Goal: Complete application form

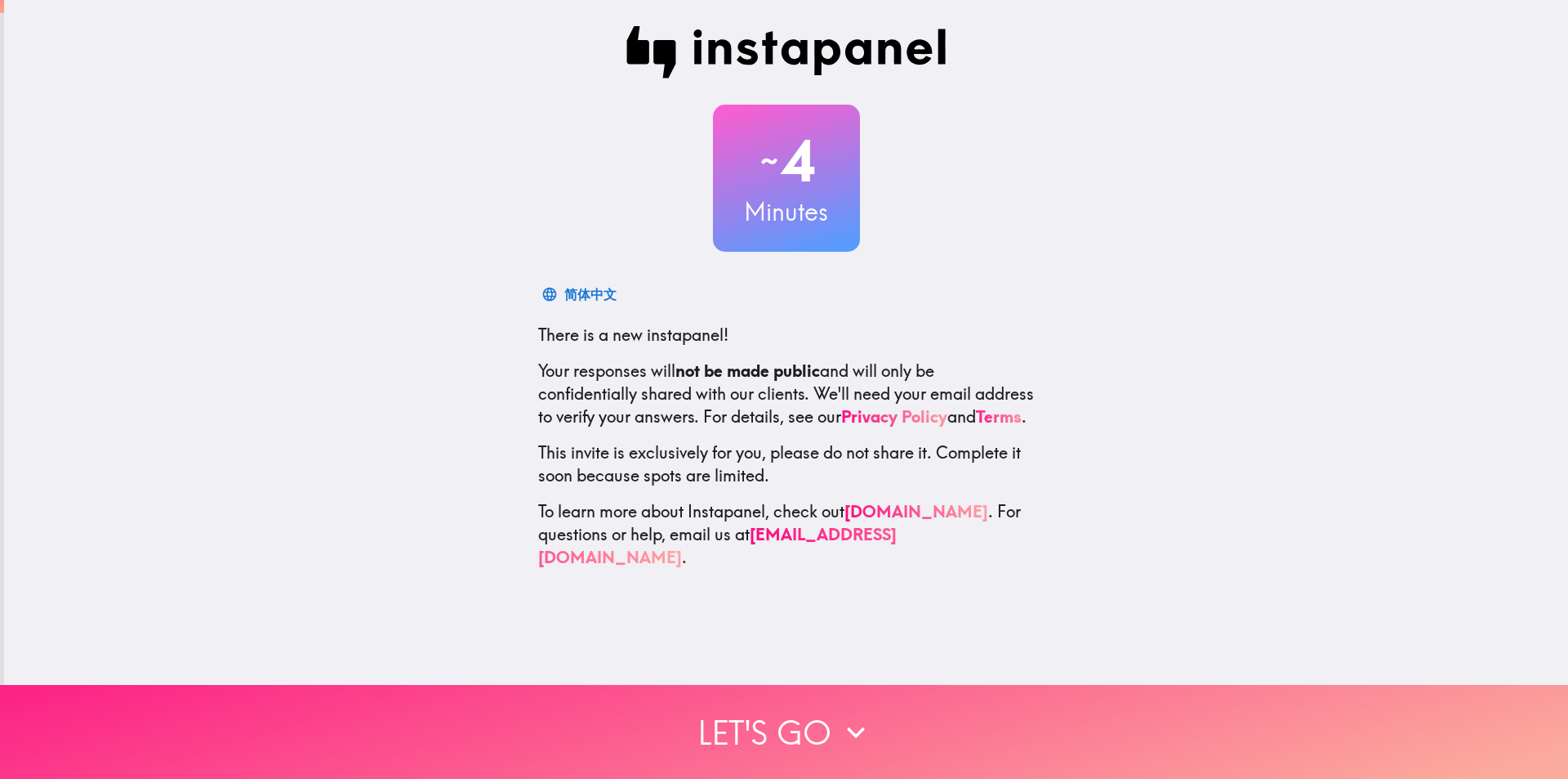
click at [734, 733] on button "Let's go" at bounding box center [784, 732] width 1568 height 94
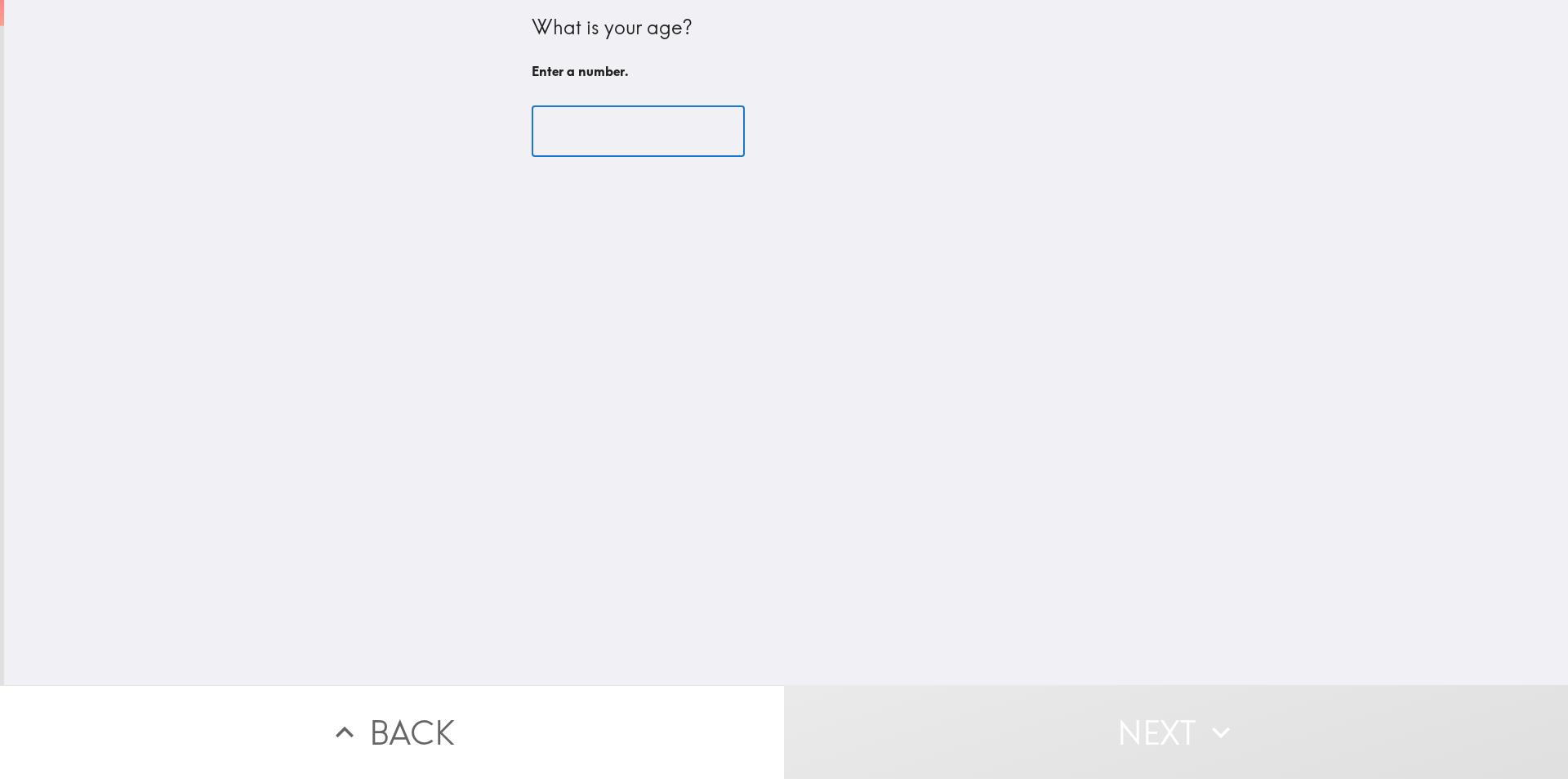
click at [587, 143] on input "number" at bounding box center [638, 131] width 213 height 51
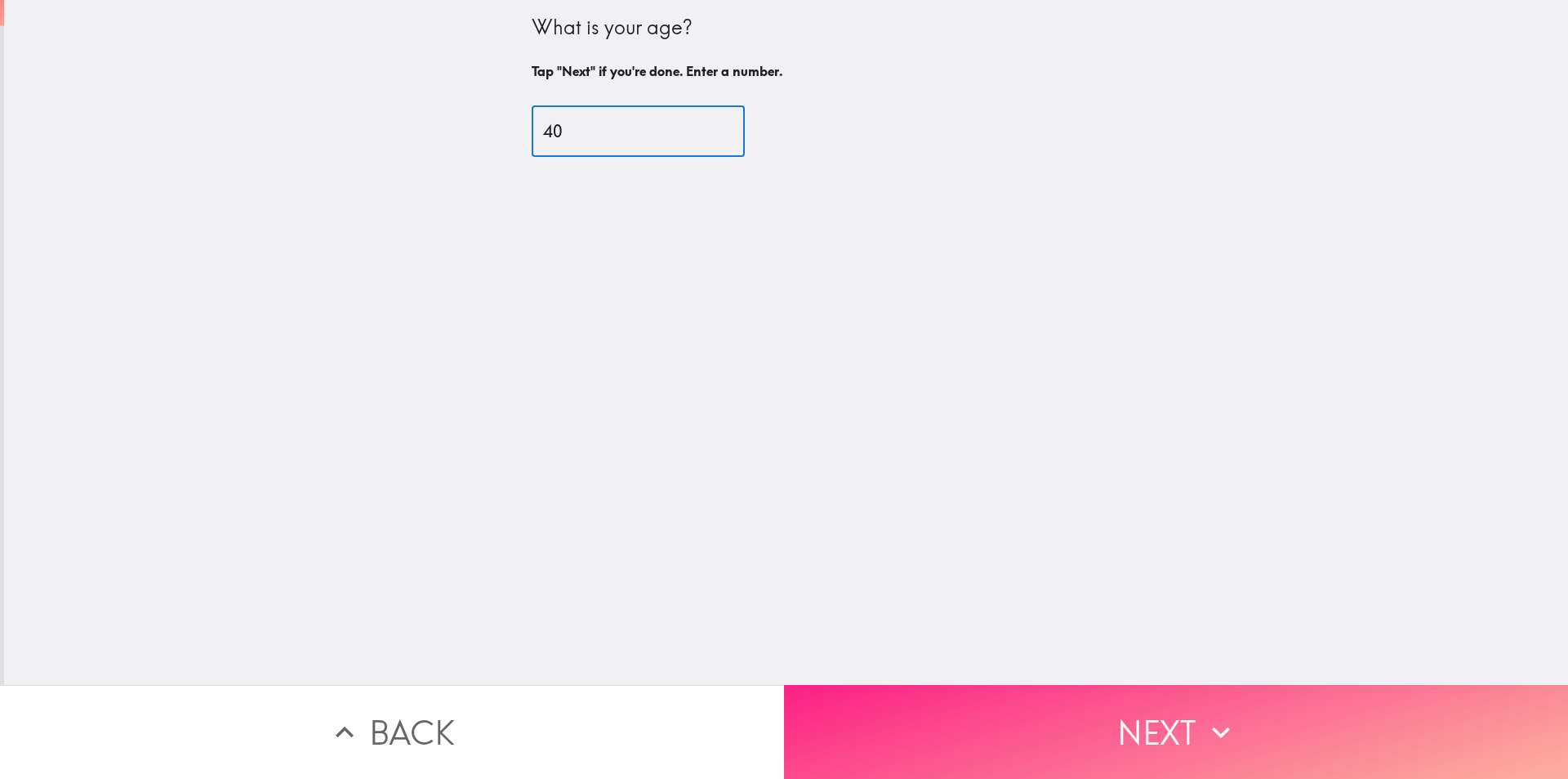
type input "40"
click at [959, 710] on button "Next" at bounding box center [1176, 732] width 784 height 94
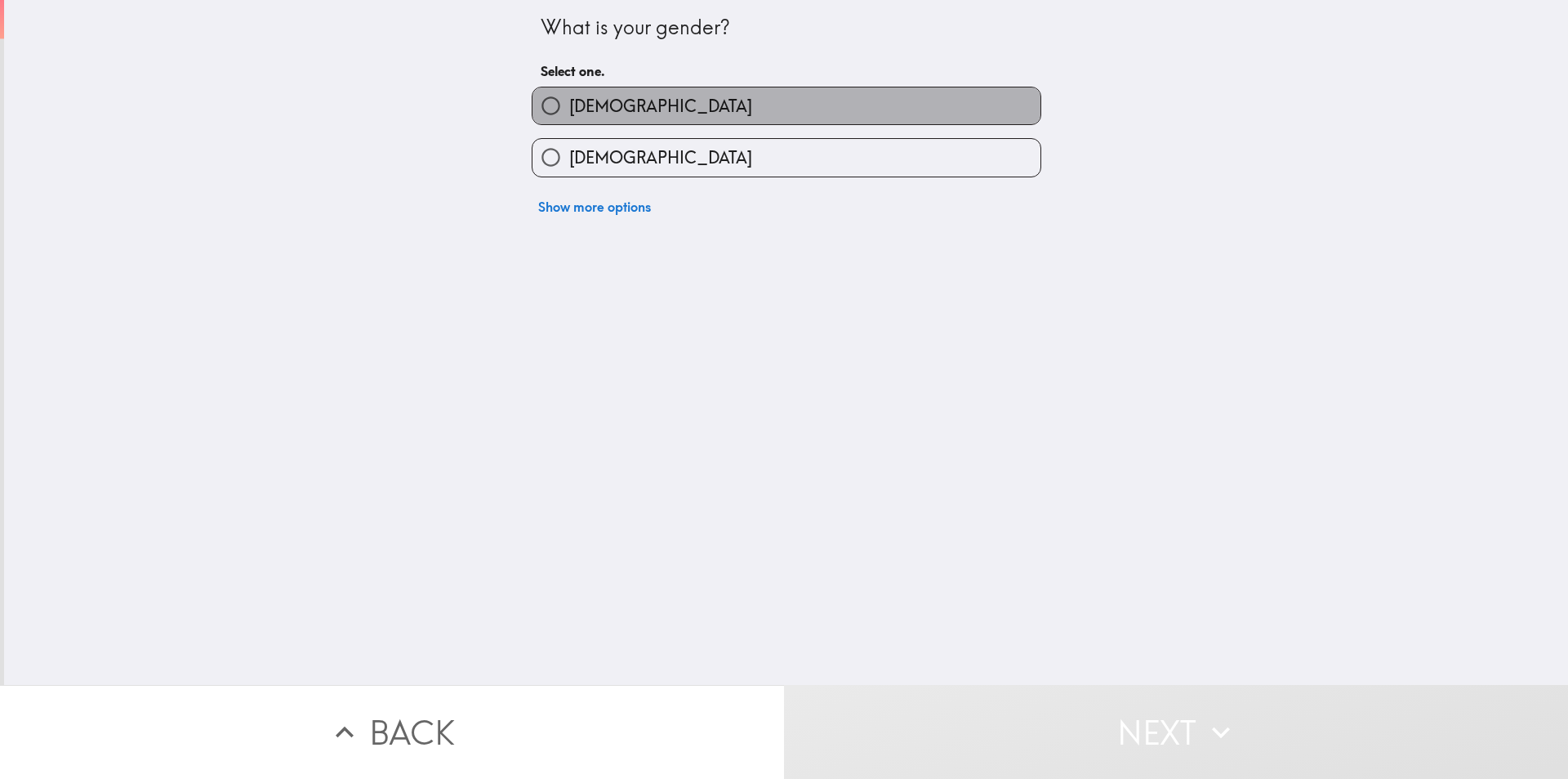
click at [569, 106] on span "[DEMOGRAPHIC_DATA]" at bounding box center [660, 106] width 183 height 23
click at [566, 106] on input "[DEMOGRAPHIC_DATA]" at bounding box center [551, 106] width 36 height 36
radio input "true"
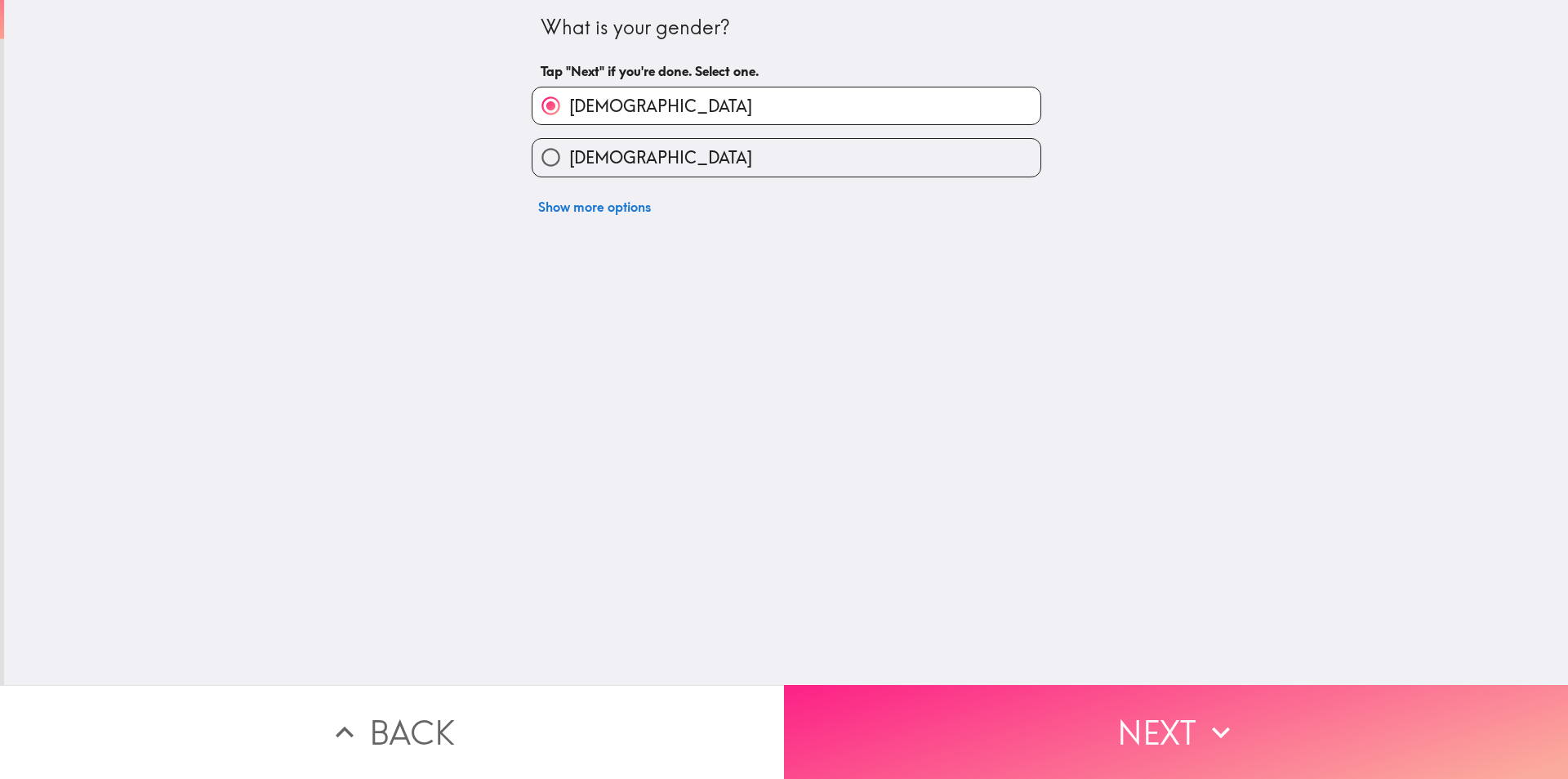
click at [1024, 710] on button "Next" at bounding box center [1176, 732] width 784 height 94
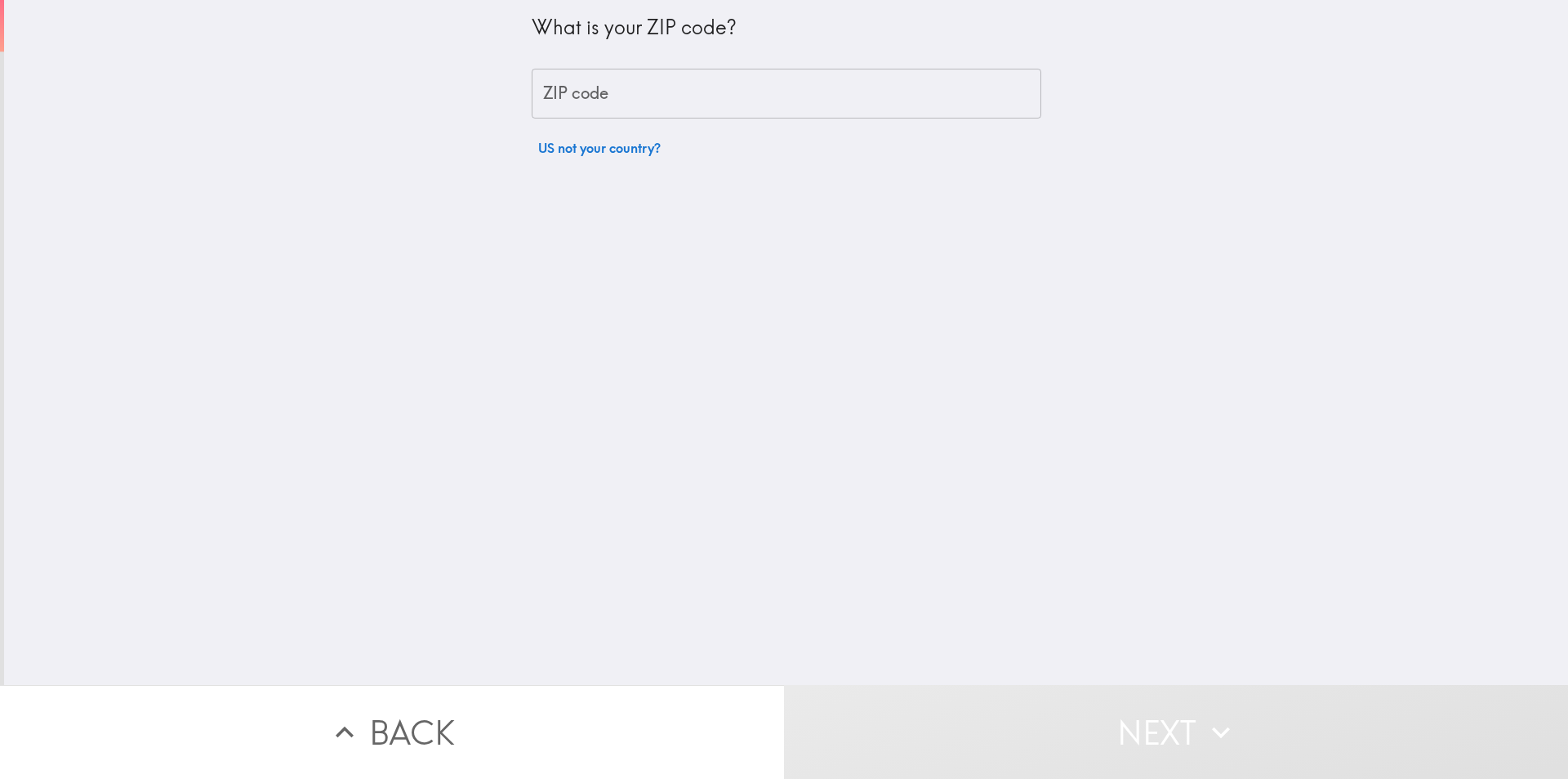
click at [675, 105] on input "ZIP code" at bounding box center [786, 94] width 510 height 51
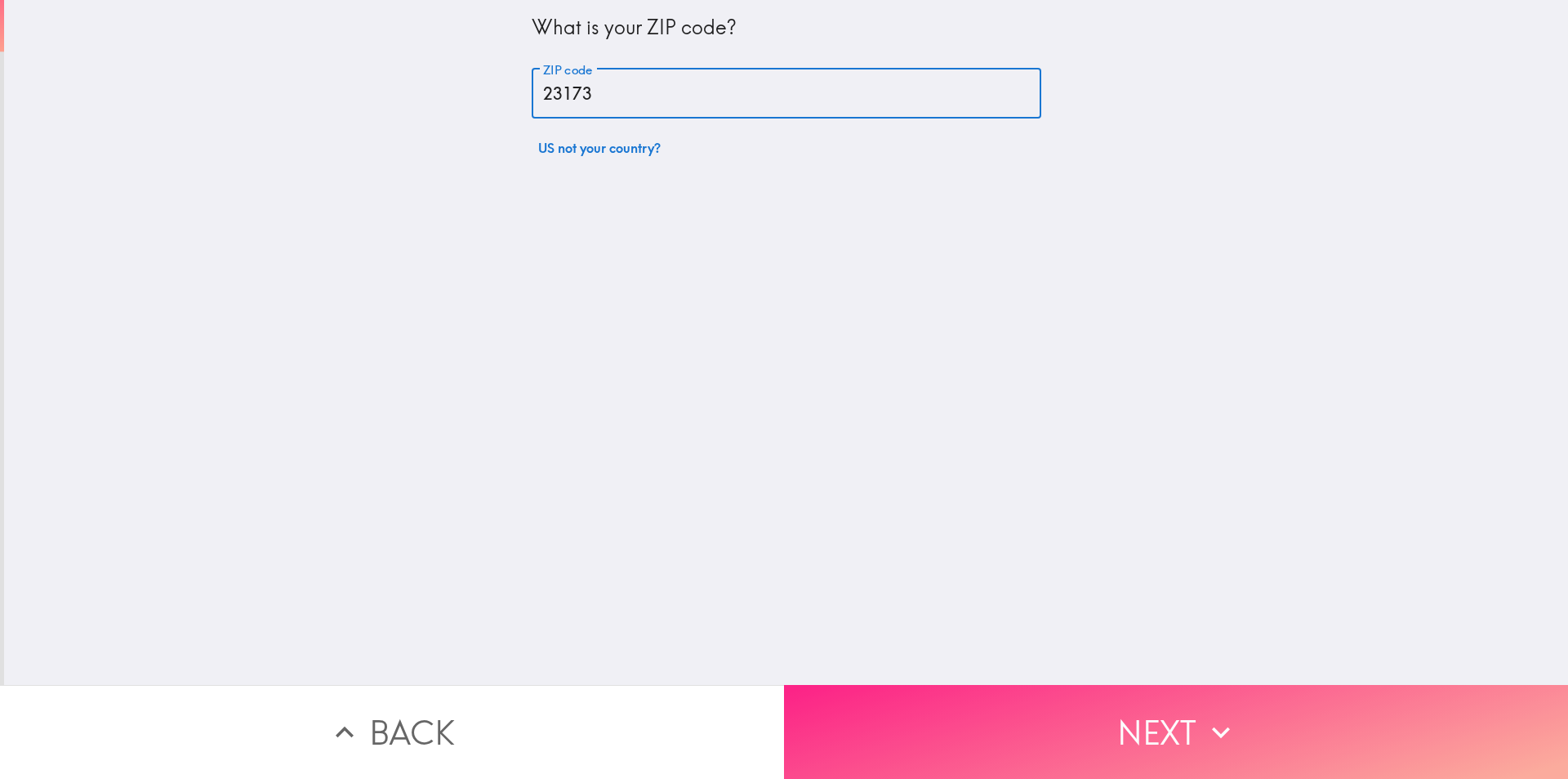
type input "23173"
click at [1016, 734] on button "Next" at bounding box center [1176, 732] width 784 height 94
